Goal: Navigation & Orientation: Find specific page/section

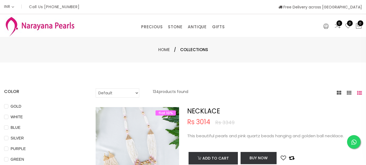
select select "INR"
click at [202, 25] on link "ANTIQUE" at bounding box center [197, 27] width 19 height 8
click at [8, 117] on input "WHITE" at bounding box center [6, 120] width 4 height 12
checkbox input "false"
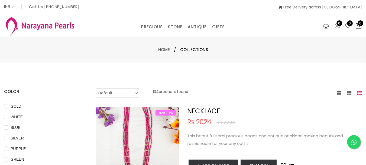
click at [357, 94] on icon at bounding box center [359, 92] width 5 height 5
click at [347, 92] on icon at bounding box center [349, 92] width 5 height 5
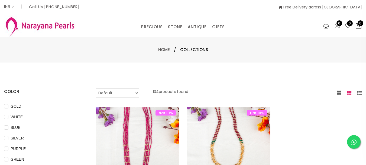
click at [357, 92] on icon at bounding box center [359, 92] width 5 height 5
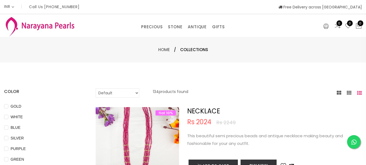
click at [337, 23] on span "0" at bounding box center [340, 23] width 6 height 6
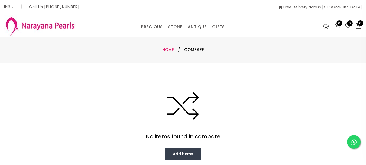
click at [173, 49] on link "Home" at bounding box center [168, 50] width 12 height 6
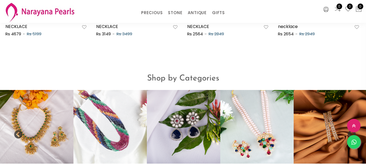
scroll to position [391, 0]
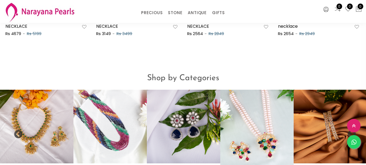
click at [266, 120] on img at bounding box center [257, 126] width 81 height 81
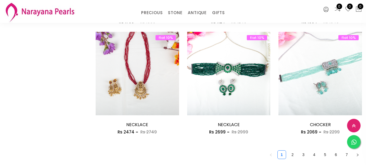
scroll to position [720, 0]
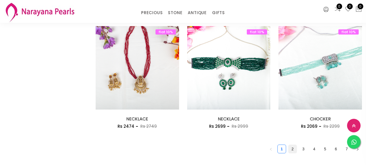
click at [289, 145] on link "2" at bounding box center [293, 149] width 8 height 8
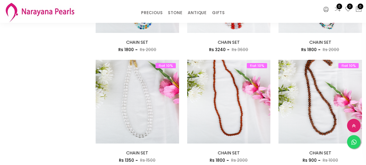
scroll to position [720, 0]
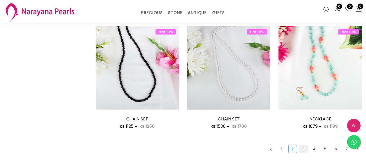
click at [300, 145] on link "3" at bounding box center [304, 149] width 8 height 8
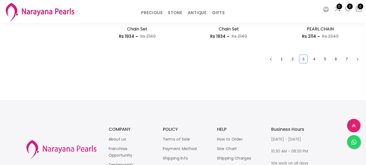
scroll to position [666, 0]
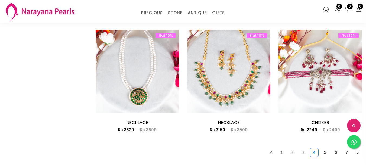
scroll to position [720, 0]
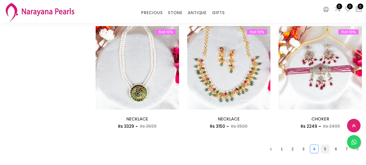
click at [321, 145] on link "5" at bounding box center [325, 149] width 8 height 8
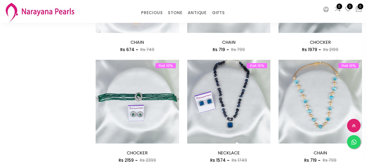
scroll to position [720, 0]
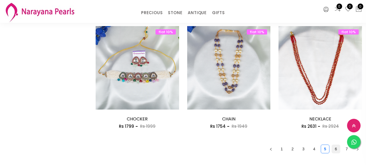
click at [332, 145] on link "6" at bounding box center [336, 149] width 8 height 8
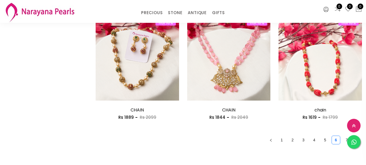
scroll to position [753, 0]
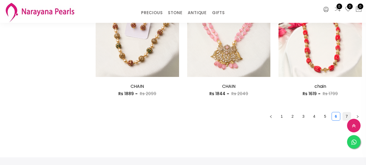
click at [343, 112] on link "7" at bounding box center [347, 116] width 8 height 8
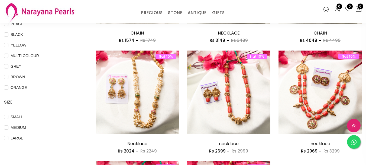
scroll to position [288, 0]
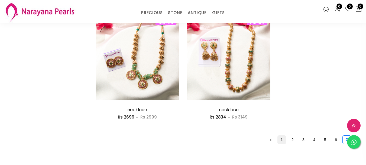
click at [278, 135] on link "1" at bounding box center [282, 139] width 8 height 8
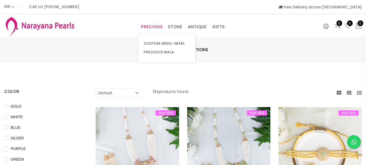
click at [152, 30] on link "PRECIOUS" at bounding box center [151, 27] width 21 height 8
click at [164, 52] on link "PRECIOUS MALA" at bounding box center [167, 52] width 46 height 9
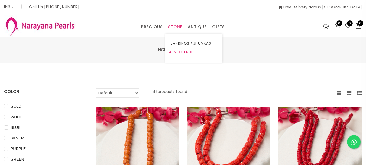
click at [180, 50] on link "NECKLACE" at bounding box center [194, 52] width 46 height 9
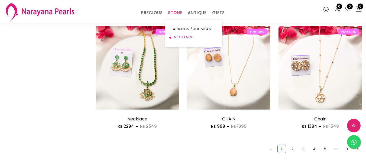
scroll to position [576, 0]
